Goal: Information Seeking & Learning: Learn about a topic

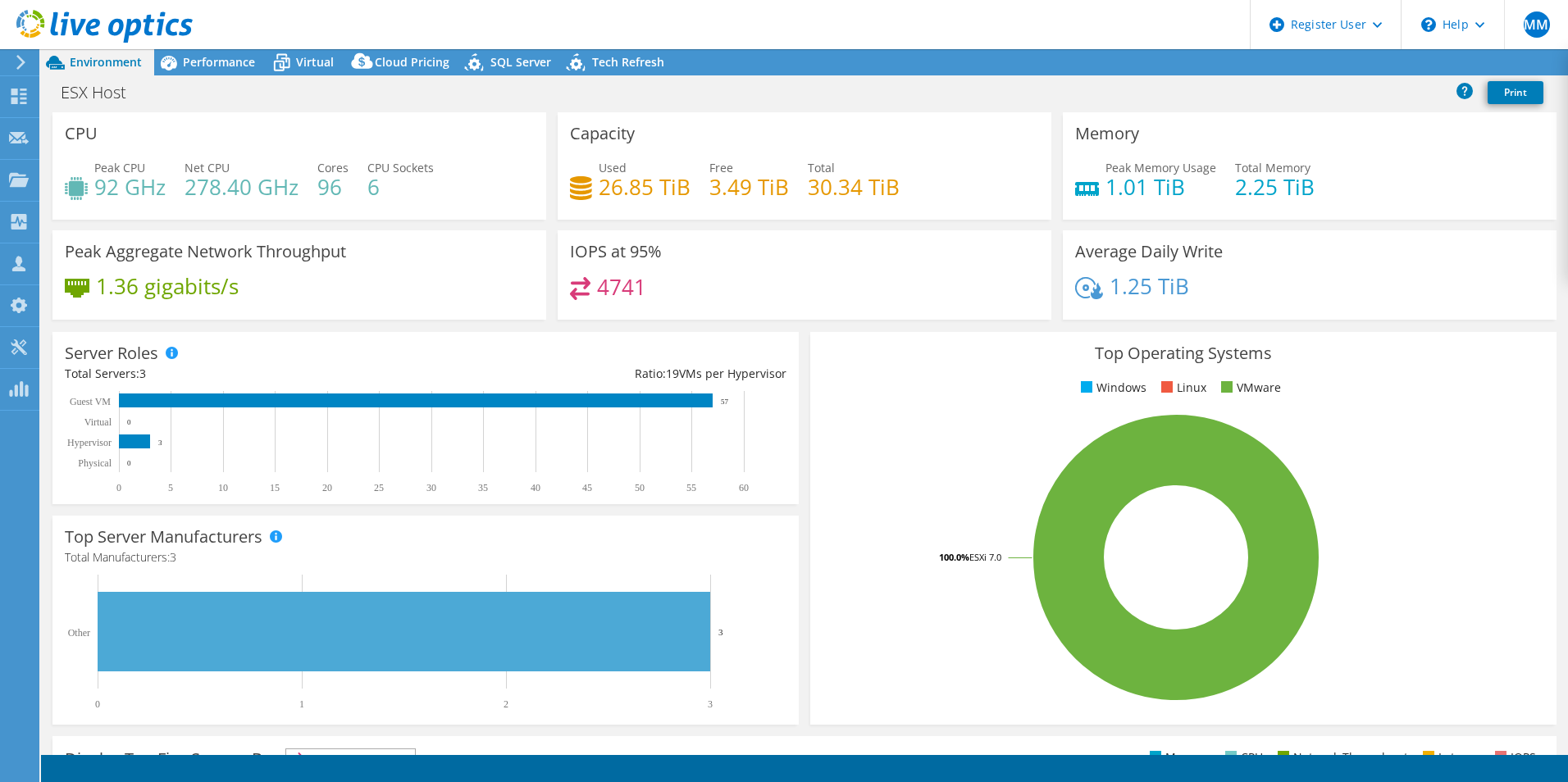
select select "EUFrankfurt"
select select "USD"
click at [215, 57] on span "Performance" at bounding box center [219, 62] width 72 height 15
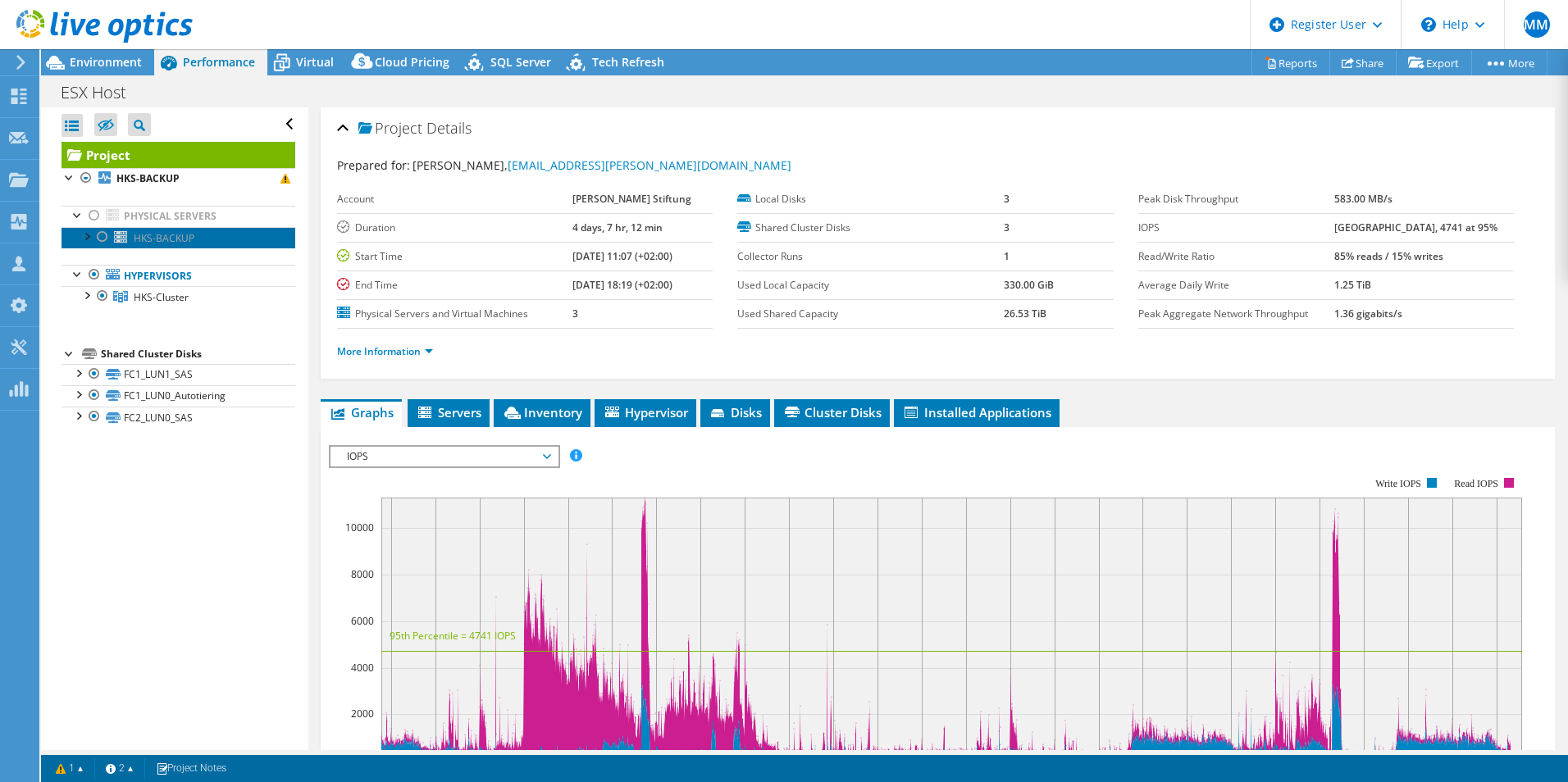
click at [152, 240] on span "HKS-BACKUP" at bounding box center [164, 237] width 61 height 14
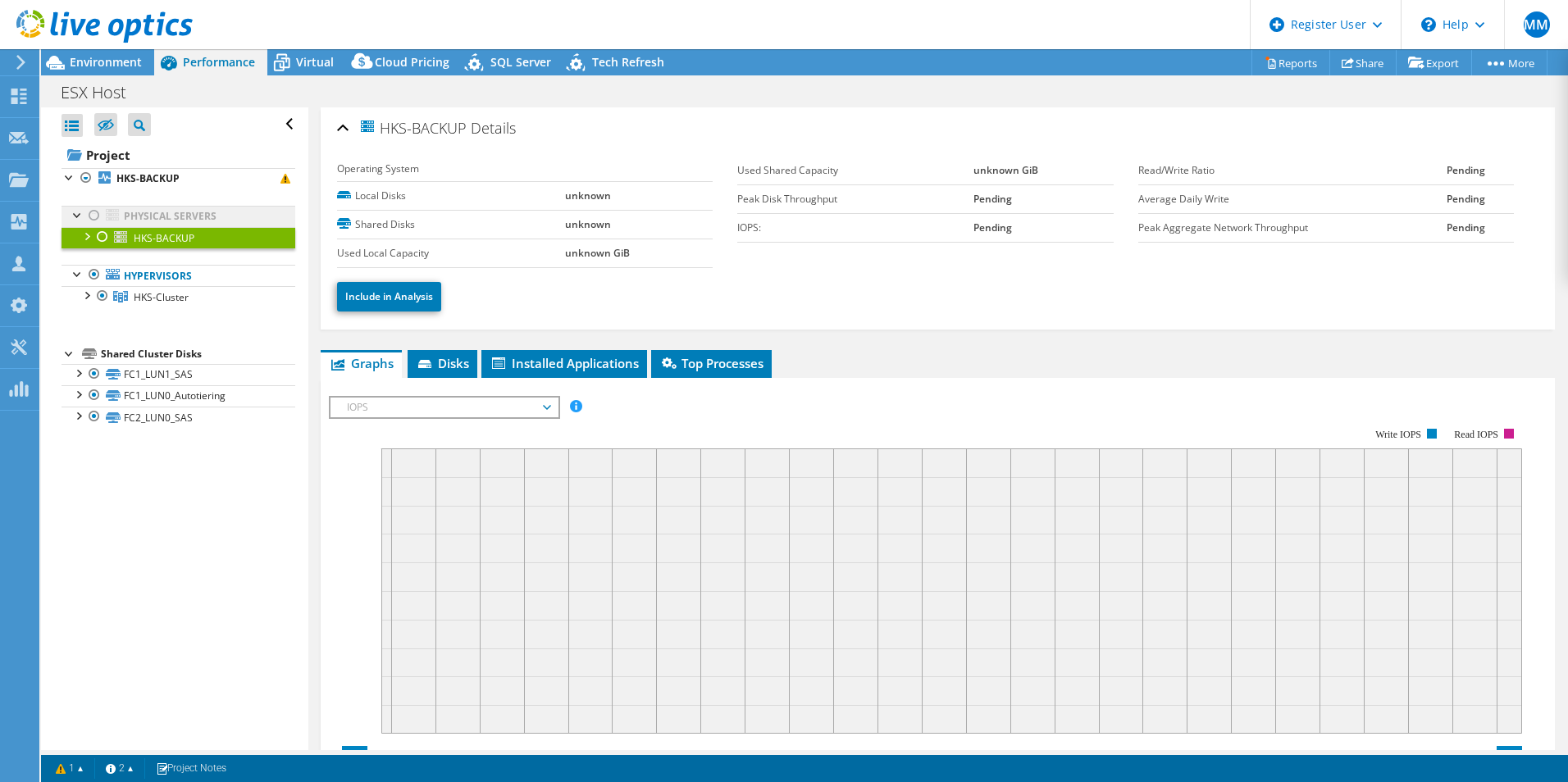
click at [154, 215] on link "Physical Servers" at bounding box center [178, 216] width 234 height 22
click at [572, 233] on td "unknown" at bounding box center [638, 224] width 148 height 29
click at [106, 237] on div at bounding box center [102, 237] width 16 height 20
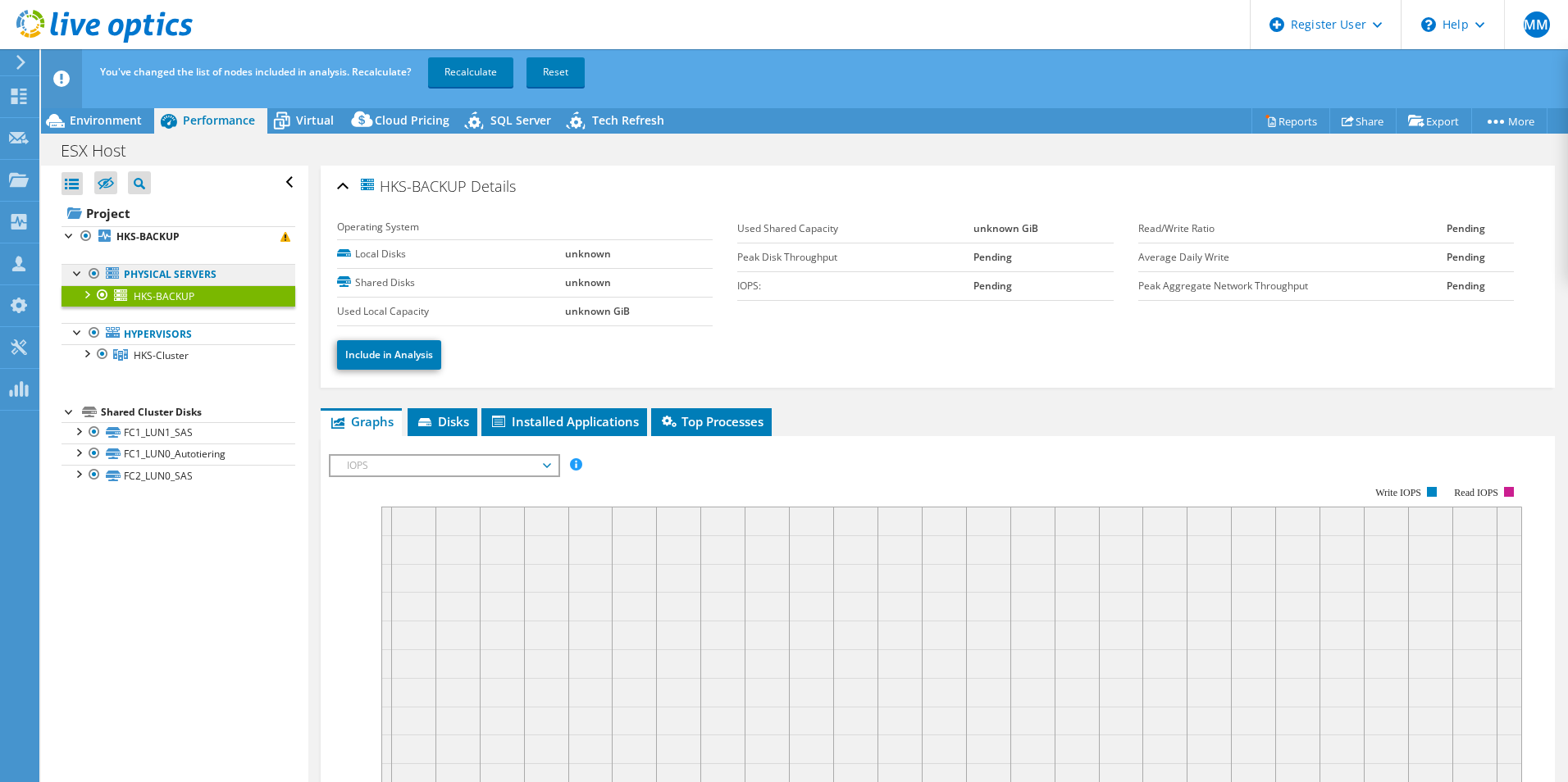
click at [141, 273] on link "Physical Servers" at bounding box center [178, 275] width 234 height 22
click at [163, 304] on link "HKS-BACKUP" at bounding box center [178, 296] width 234 height 22
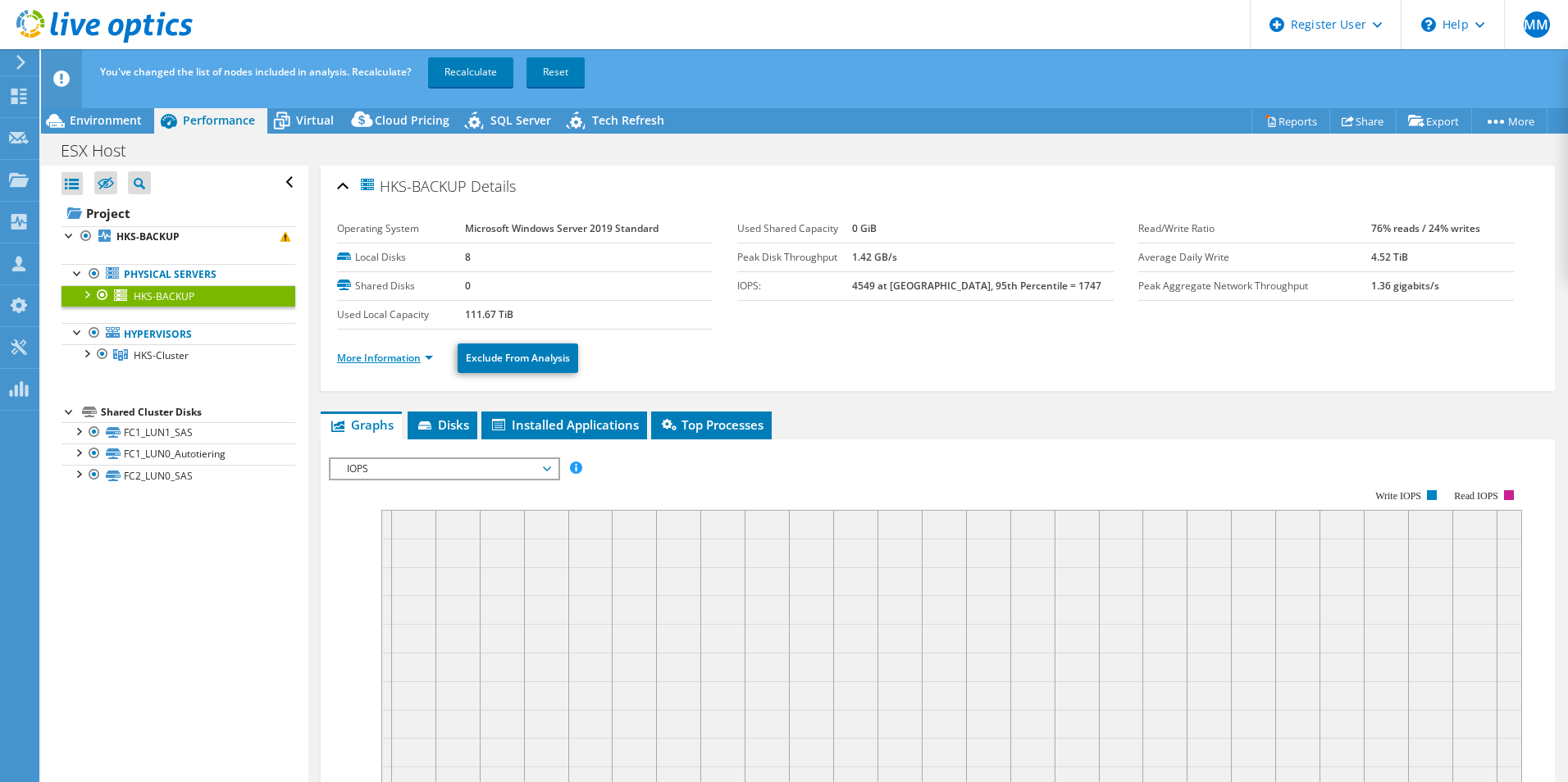
click at [391, 361] on link "More Information" at bounding box center [385, 358] width 96 height 14
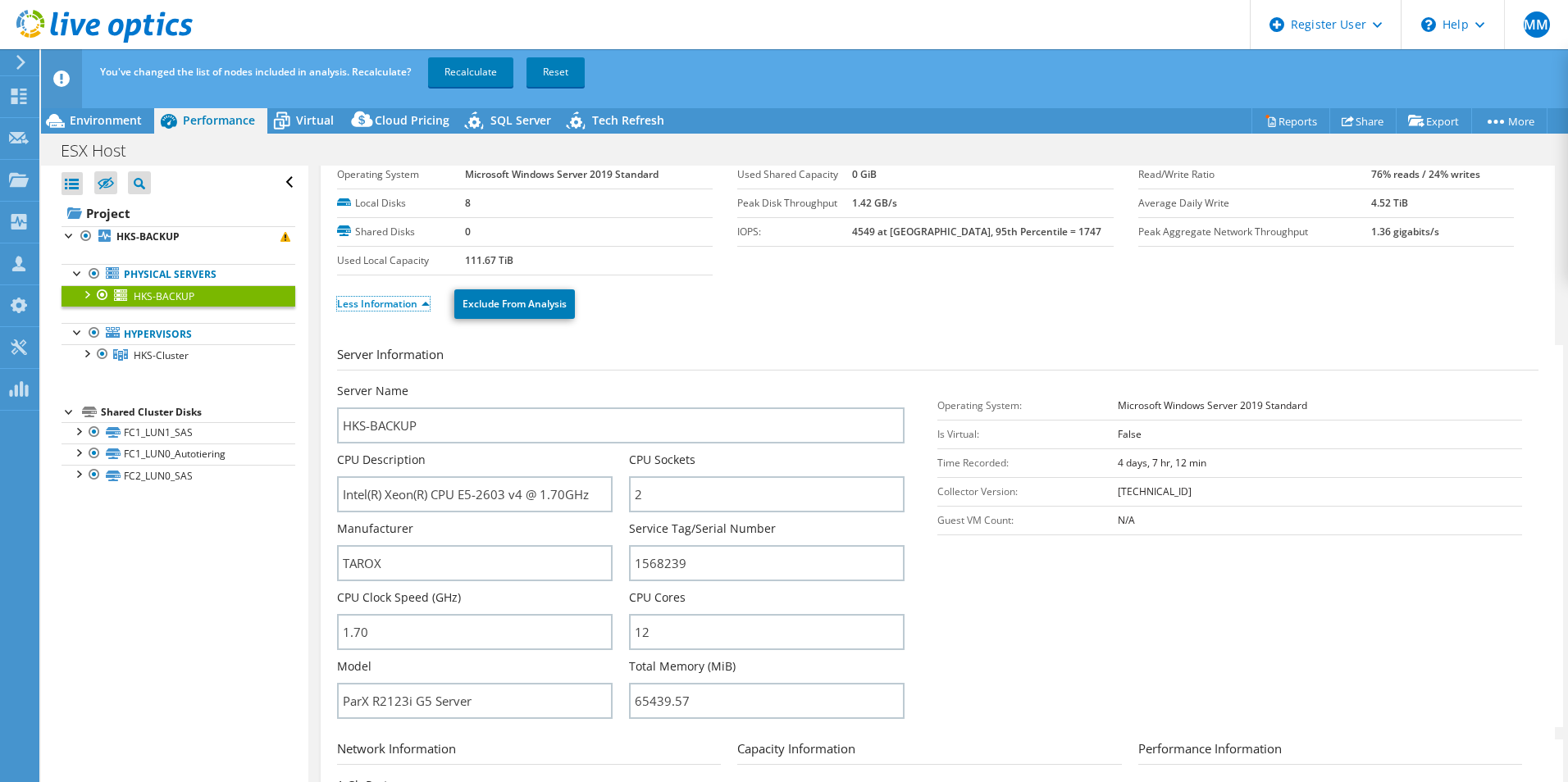
scroll to position [82, 0]
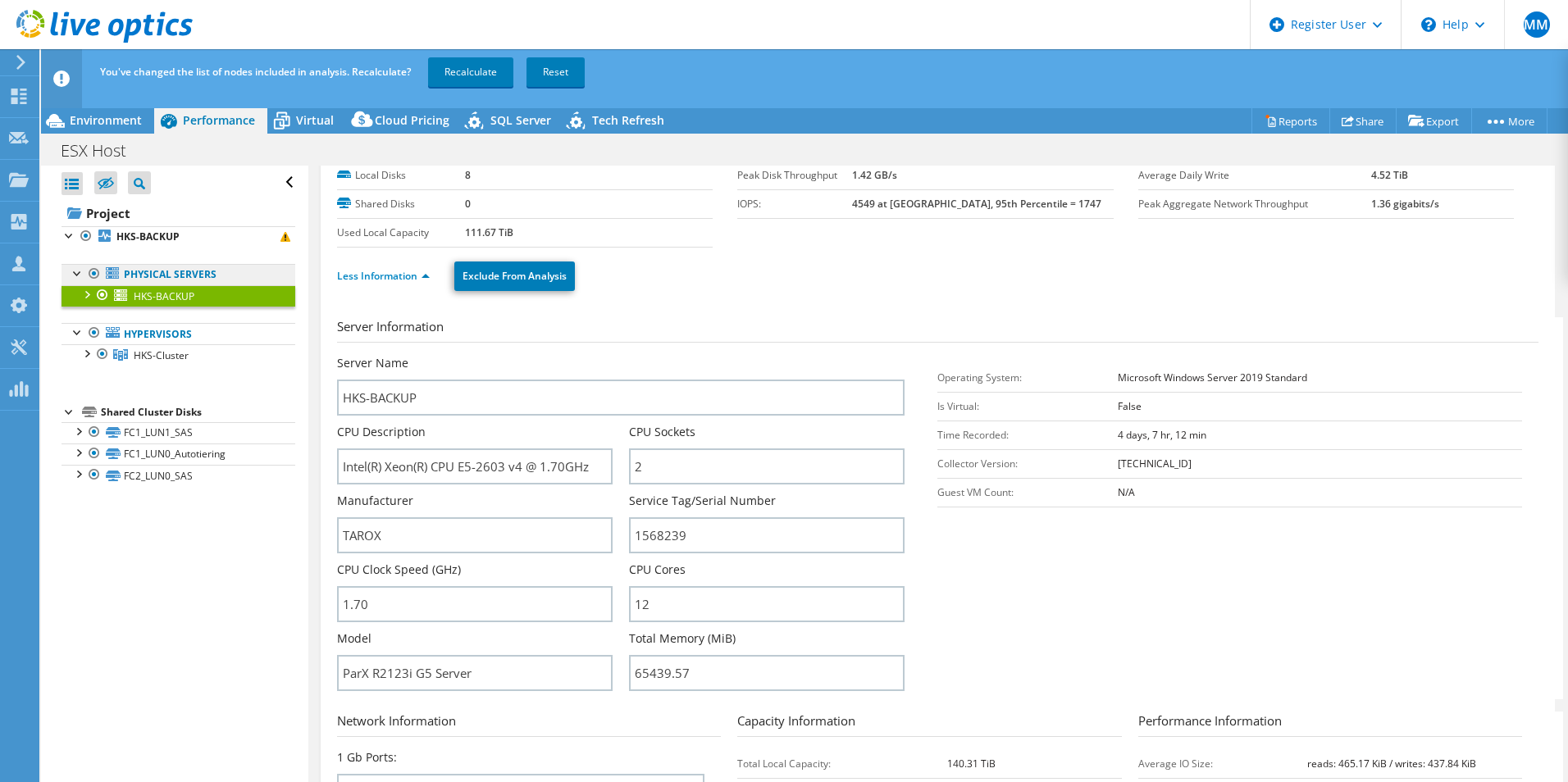
click at [196, 274] on link "Physical Servers" at bounding box center [178, 275] width 234 height 22
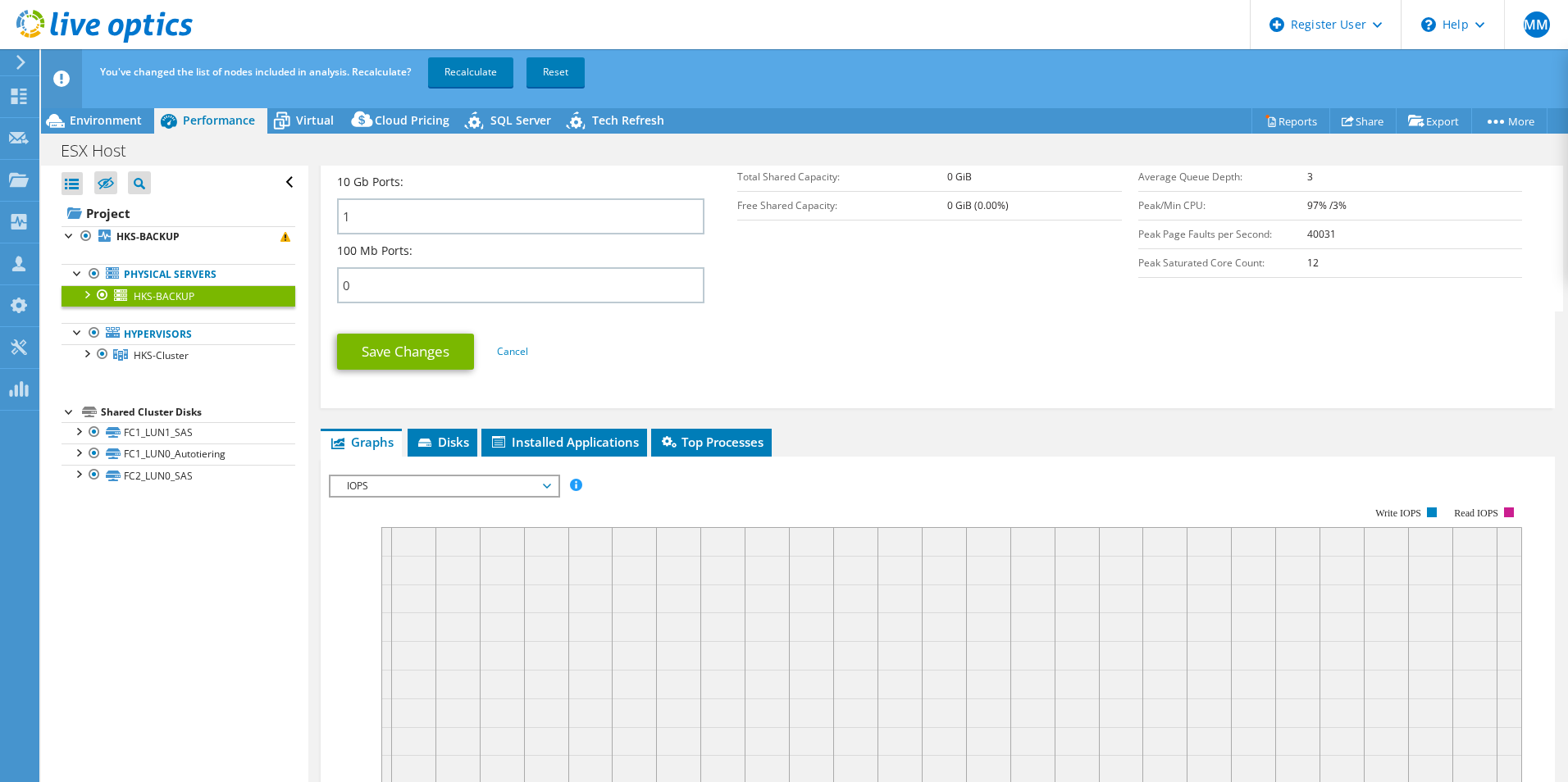
scroll to position [738, 0]
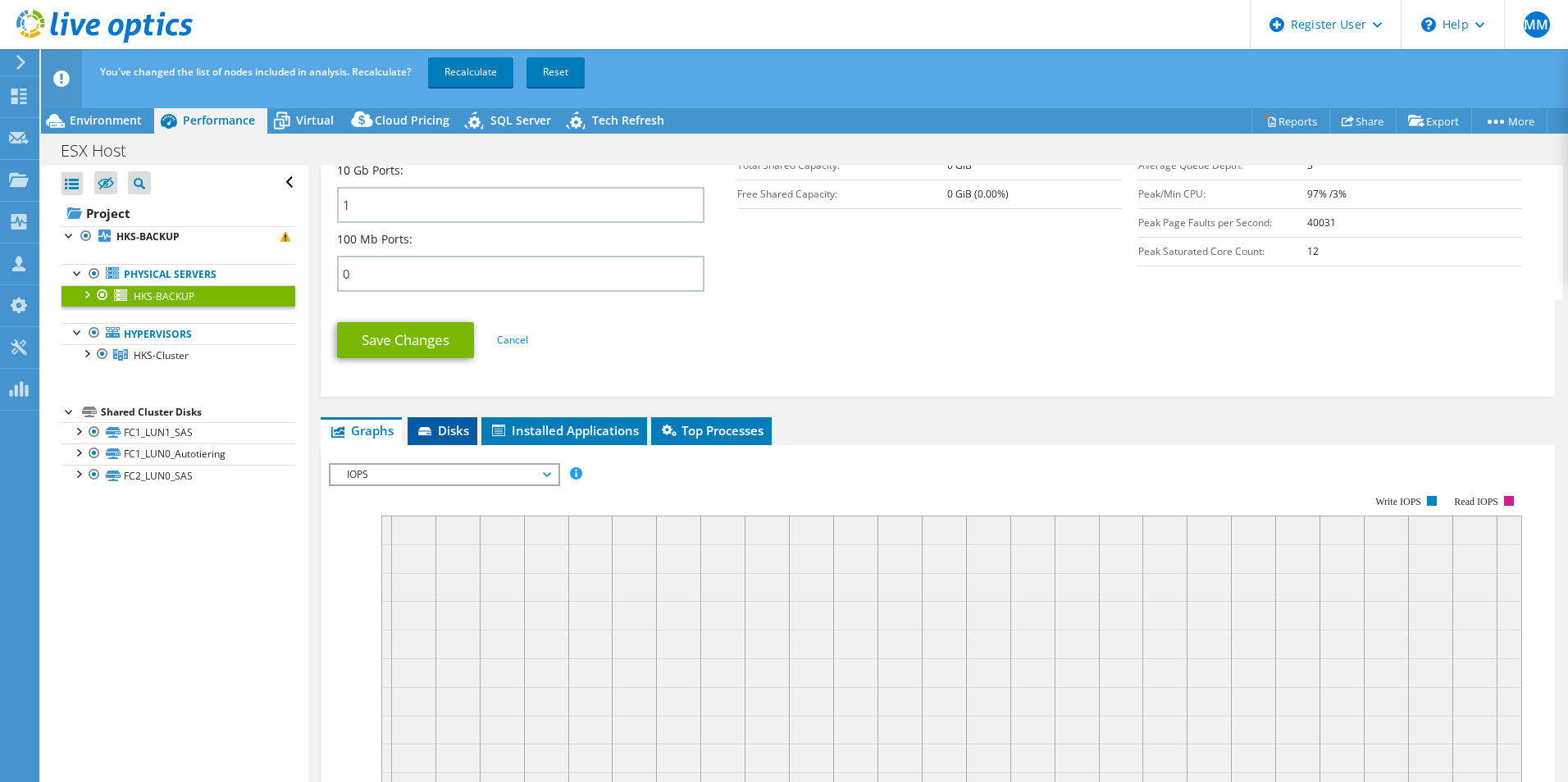
click at [435, 434] on span "Disks" at bounding box center [442, 430] width 53 height 16
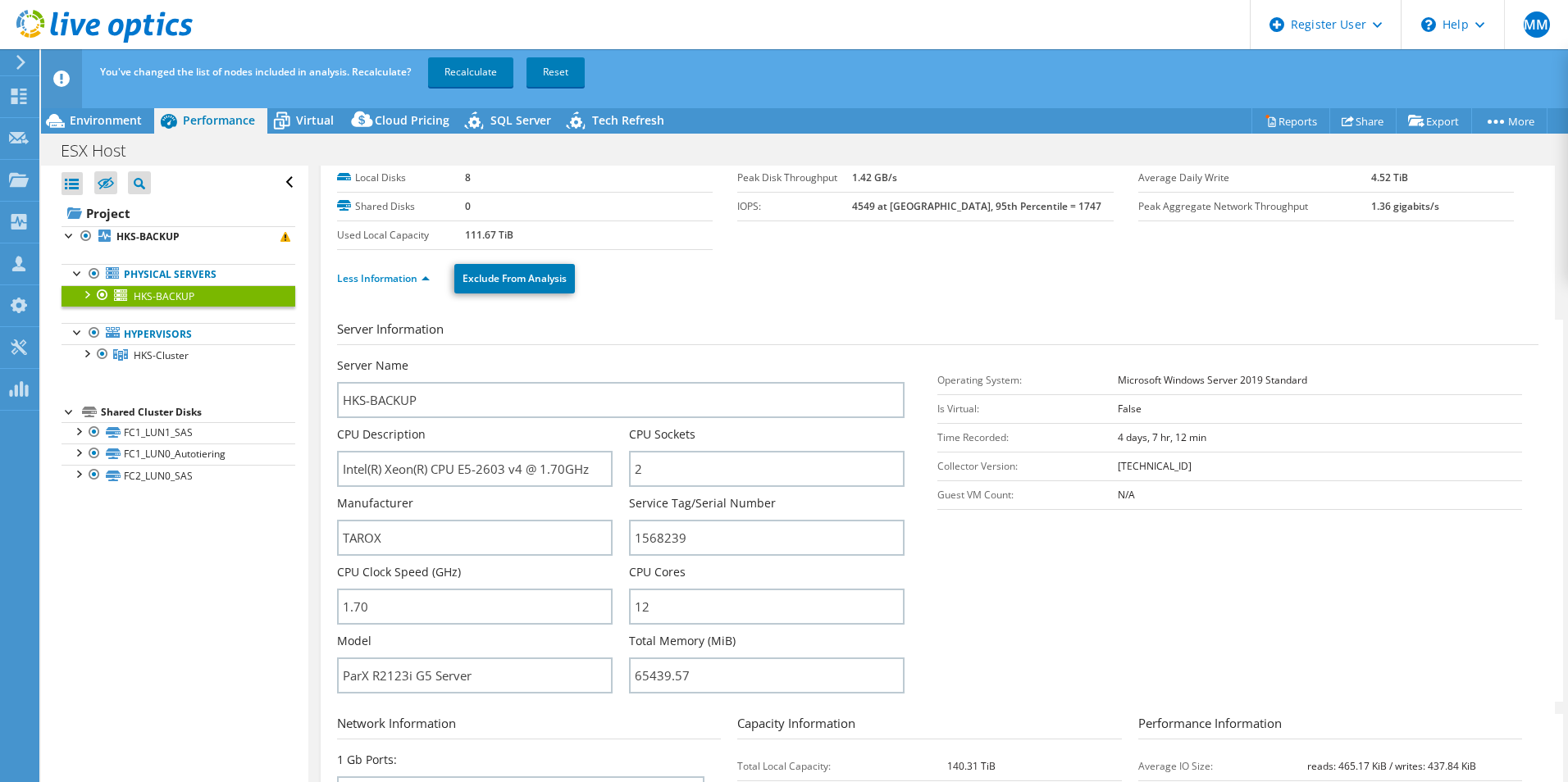
scroll to position [0, 0]
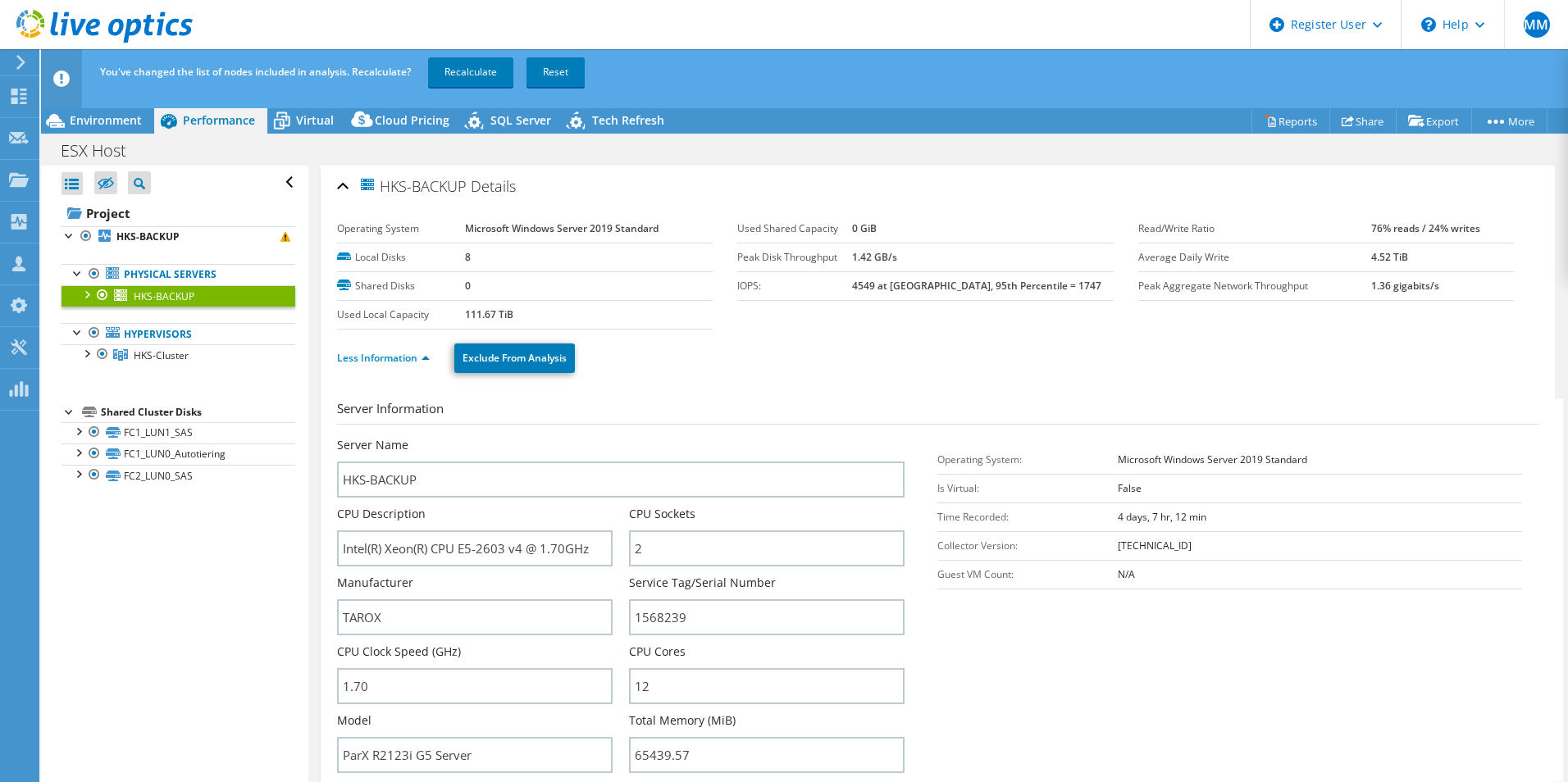
click at [482, 316] on b "111.67 TiB" at bounding box center [489, 314] width 48 height 14
drag, startPoint x: 482, startPoint y: 316, endPoint x: 770, endPoint y: 338, distance: 288.8
click at [770, 338] on div "Less Information Exclude From Analysis" at bounding box center [937, 358] width 1201 height 57
